Goal: Information Seeking & Learning: Find specific fact

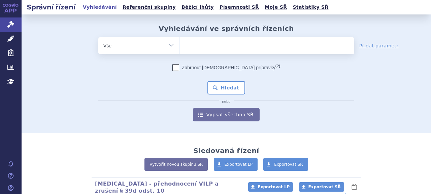
click at [193, 44] on ul at bounding box center [267, 44] width 175 height 14
click at [180, 44] on select at bounding box center [179, 45] width 0 height 17
type input "vy"
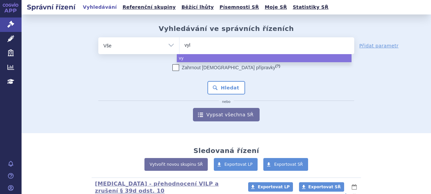
type input "vylo"
type input "vyloy"
select select "vyloy"
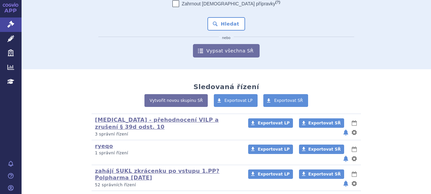
scroll to position [34, 0]
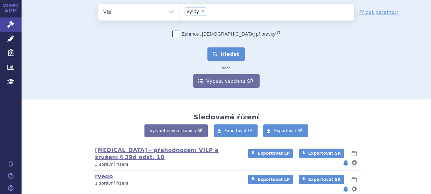
click at [221, 52] on button "Hledat" at bounding box center [227, 54] width 38 height 13
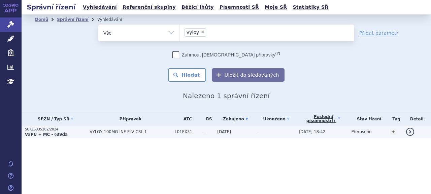
click at [44, 134] on strong "VaPÚ + MC - §39da" at bounding box center [46, 134] width 43 height 5
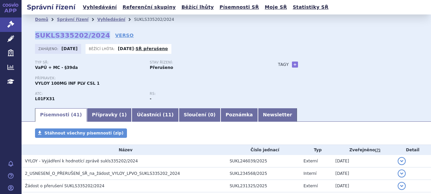
drag, startPoint x: 35, startPoint y: 33, endPoint x: 96, endPoint y: 34, distance: 61.3
click at [96, 34] on strong "SUKLS335202/2024" at bounding box center [72, 35] width 75 height 8
copy strong "SUKLS335202/2024"
drag, startPoint x: 89, startPoint y: 115, endPoint x: 97, endPoint y: 115, distance: 8.1
click at [89, 115] on link "Přípravky ( 1 )" at bounding box center [109, 115] width 45 height 13
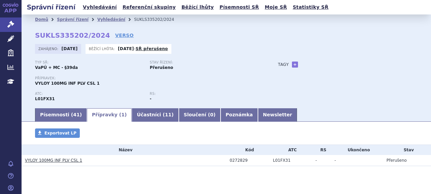
click at [236, 161] on div "0272829" at bounding box center [250, 160] width 40 height 5
copy div "0272829"
click at [69, 156] on td "VYLOY 100MG INF PLV CSL 1" at bounding box center [124, 160] width 205 height 11
click at [67, 163] on link "VYLOY 100MG INF PLV CSL 1" at bounding box center [53, 160] width 57 height 5
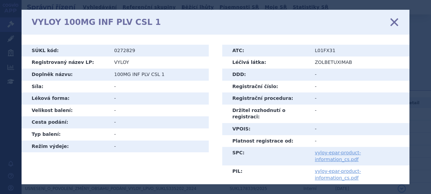
click at [117, 60] on td "VYLOY" at bounding box center [159, 63] width 100 height 12
click at [118, 60] on td "VYLOY" at bounding box center [159, 63] width 100 height 12
click at [124, 62] on td "VYLOY" at bounding box center [159, 63] width 100 height 12
click at [123, 62] on td "VYLOY" at bounding box center [159, 63] width 100 height 12
copy td "VYLOY"
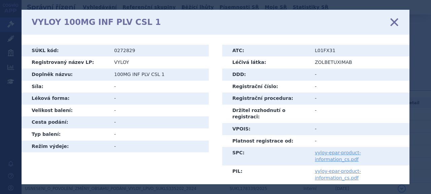
click at [124, 75] on td "100MG INF PLV CSL 1" at bounding box center [159, 75] width 100 height 12
copy tbody "100MG INF PLV CSL 1"
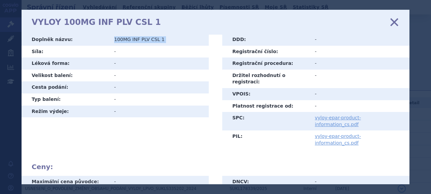
scroll to position [52, 0]
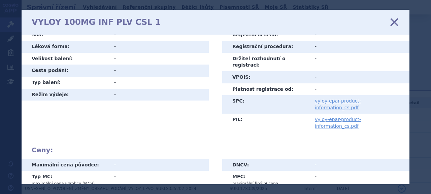
click at [394, 22] on icon at bounding box center [395, 22] width 14 height 14
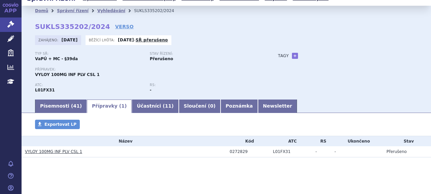
scroll to position [12, 0]
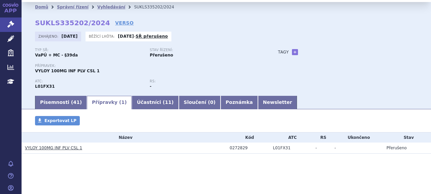
click at [50, 110] on section "Domů Správní řízení Vyhledávání SUKLS335202/2024 SUKLS335202/2024 VERSO [GEOGRA…" at bounding box center [227, 98] width 410 height 192
click at [50, 105] on link "Písemnosti ( 41 )" at bounding box center [61, 102] width 52 height 13
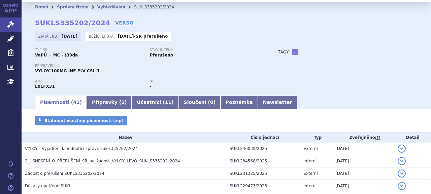
drag, startPoint x: 105, startPoint y: 103, endPoint x: 105, endPoint y: 131, distance: 27.6
click at [104, 103] on link "Přípravky ( 1 )" at bounding box center [109, 102] width 45 height 13
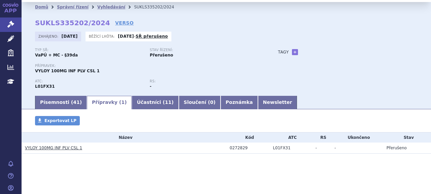
click at [44, 151] on link "VYLOY 100MG INF PLV CSL 1" at bounding box center [53, 148] width 57 height 5
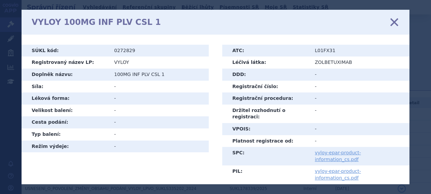
click at [119, 62] on td "VYLOY" at bounding box center [159, 63] width 100 height 12
copy td "VYLOY"
click at [121, 49] on td "0272829" at bounding box center [159, 51] width 100 height 12
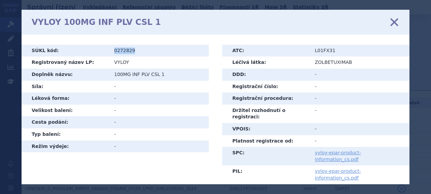
copy td "0272829"
click at [125, 71] on td "100MG INF PLV CSL 1" at bounding box center [159, 75] width 100 height 12
copy tbody "100MG INF PLV CSL 1"
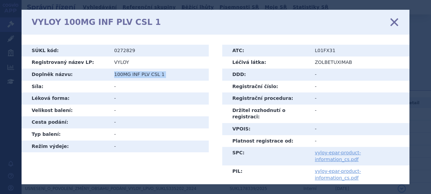
click at [393, 21] on icon at bounding box center [395, 22] width 14 height 14
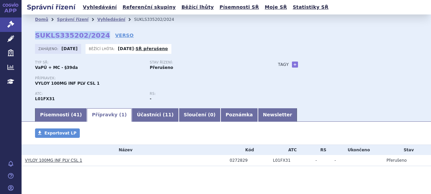
drag, startPoint x: 60, startPoint y: 35, endPoint x: 96, endPoint y: 37, distance: 36.4
click at [96, 37] on div "Domů Správní řízení Vyhledávání SUKLS335202/2024 SUKLS335202/2024 VERSO [GEOGRA…" at bounding box center [227, 66] width 410 height 83
copy strong "SUKLS335202/2024"
